Goal: Navigation & Orientation: Find specific page/section

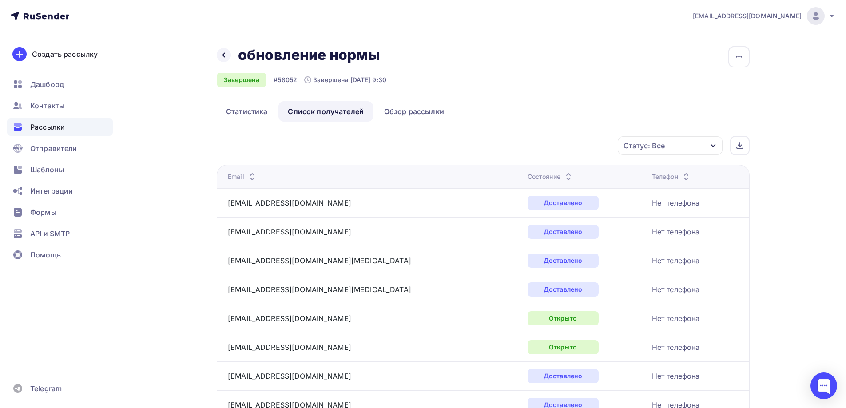
click at [85, 121] on div "Рассылки" at bounding box center [60, 127] width 106 height 18
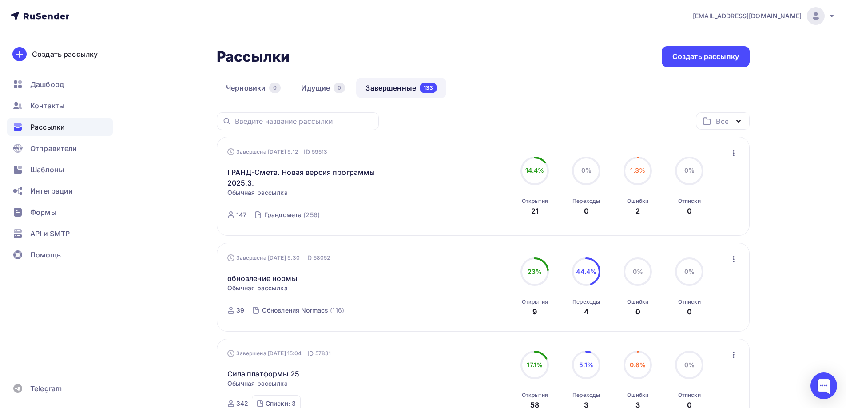
click at [527, 105] on div "Черновики 0 Идущие 0 Завершенные 133" at bounding box center [483, 95] width 533 height 35
click at [656, 56] on div "Рассылки Рассылки Создать рассылку" at bounding box center [483, 56] width 533 height 21
drag, startPoint x: 831, startPoint y: 267, endPoint x: 835, endPoint y: 271, distance: 6.0
click at [613, 85] on div "Черновики 0 Идущие 0 Завершенные 133" at bounding box center [483, 95] width 533 height 35
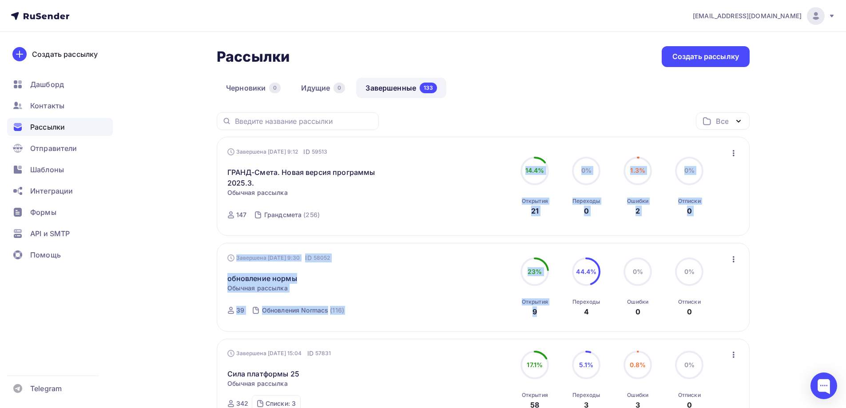
drag, startPoint x: 569, startPoint y: 245, endPoint x: 485, endPoint y: 190, distance: 100.4
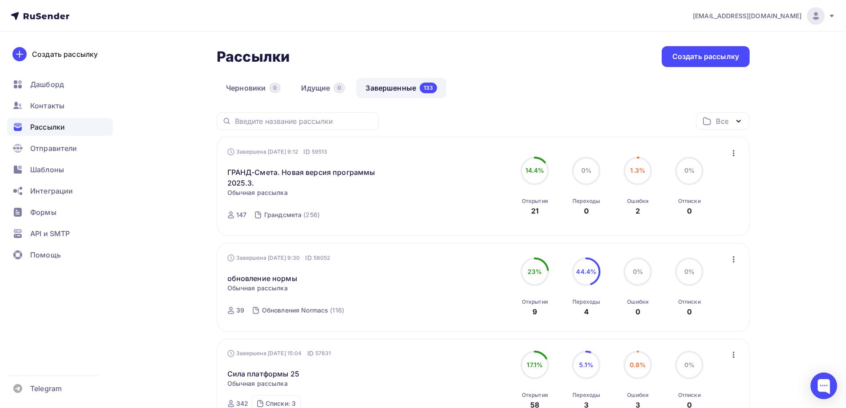
click at [493, 147] on div "Завершена [DATE] 9:12 ID 59513 ГРАНД-Смета. Новая версия программы 2025.3. Стат…" at bounding box center [483, 186] width 512 height 78
click at [602, 125] on div "Все Все папки Создать новую папку" at bounding box center [483, 124] width 533 height 24
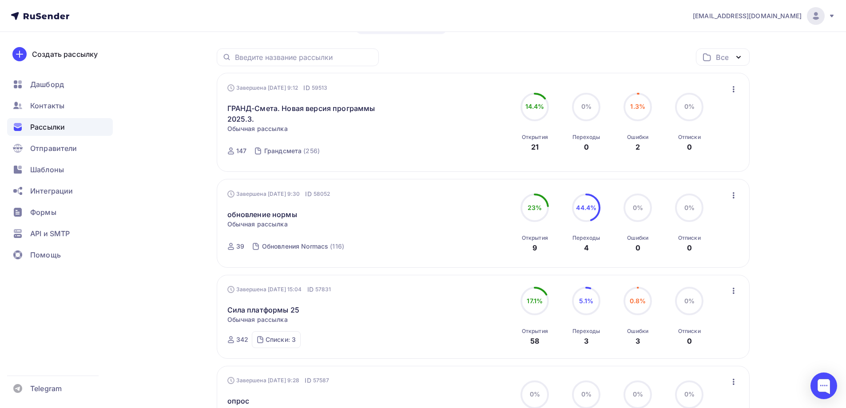
scroll to position [44, 0]
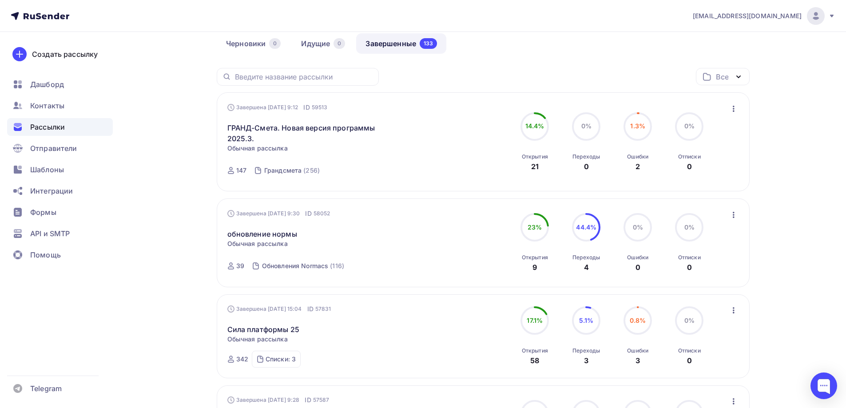
drag, startPoint x: 755, startPoint y: 191, endPoint x: 760, endPoint y: 192, distance: 5.2
click at [735, 215] on icon "button" at bounding box center [734, 215] width 11 height 11
